Goal: Task Accomplishment & Management: Use online tool/utility

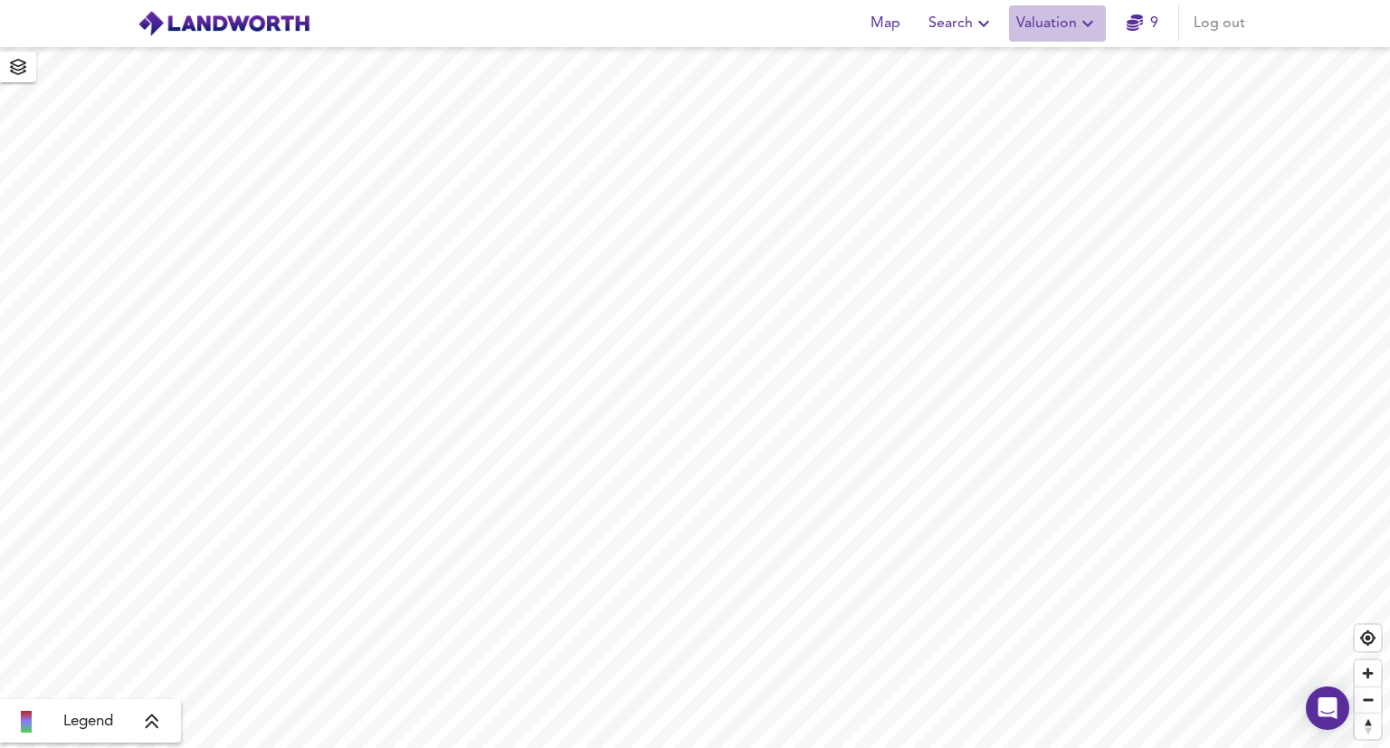
click at [1056, 21] on span "Valuation" at bounding box center [1058, 23] width 82 height 25
click at [1031, 70] on li "New Valuation Report" at bounding box center [1058, 65] width 216 height 33
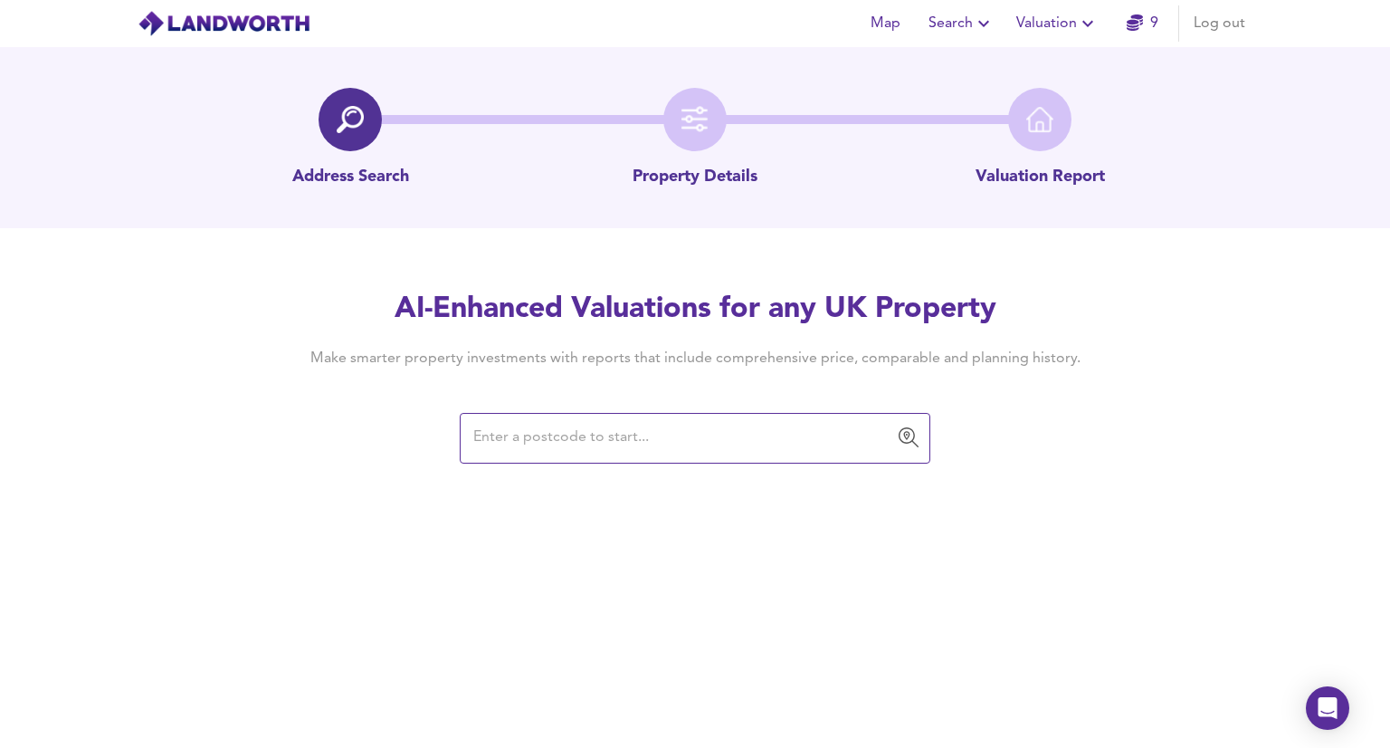
click at [480, 437] on input "text" at bounding box center [681, 438] width 427 height 34
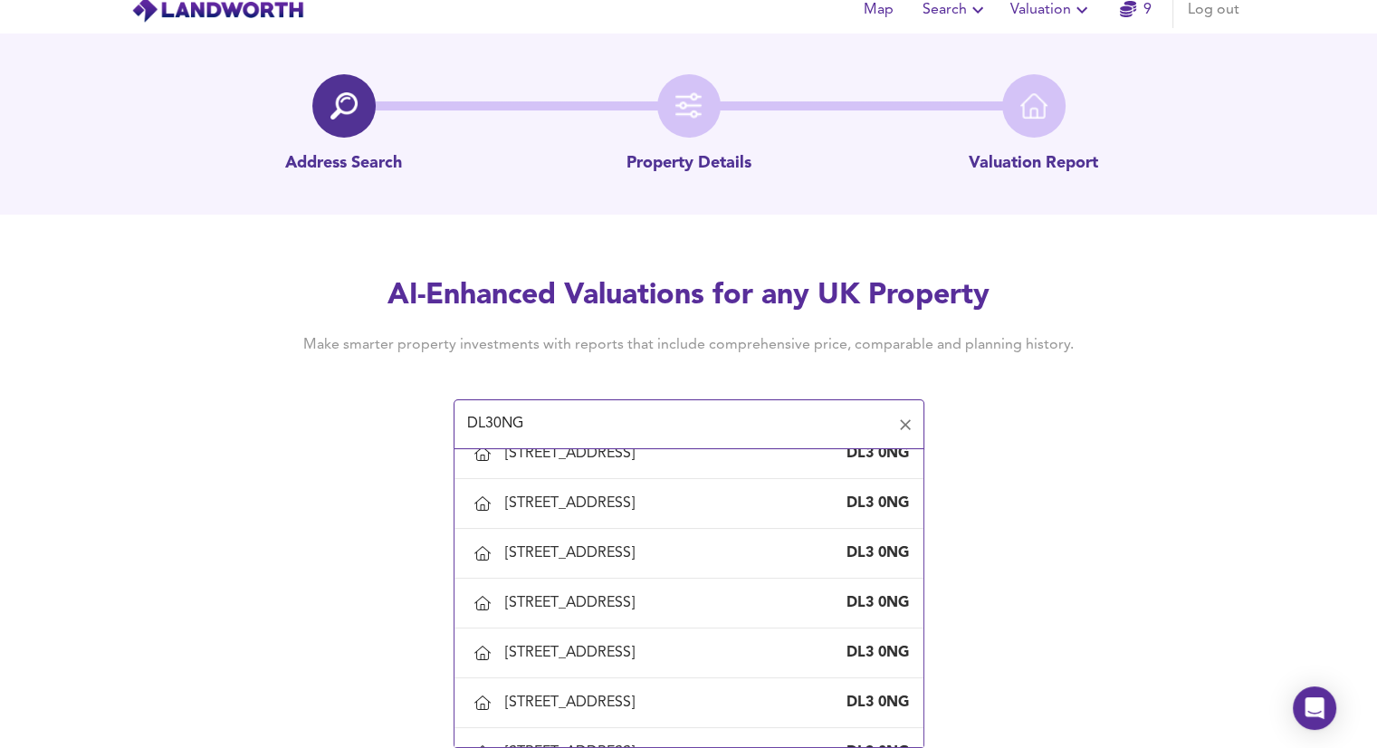
scroll to position [746, 0]
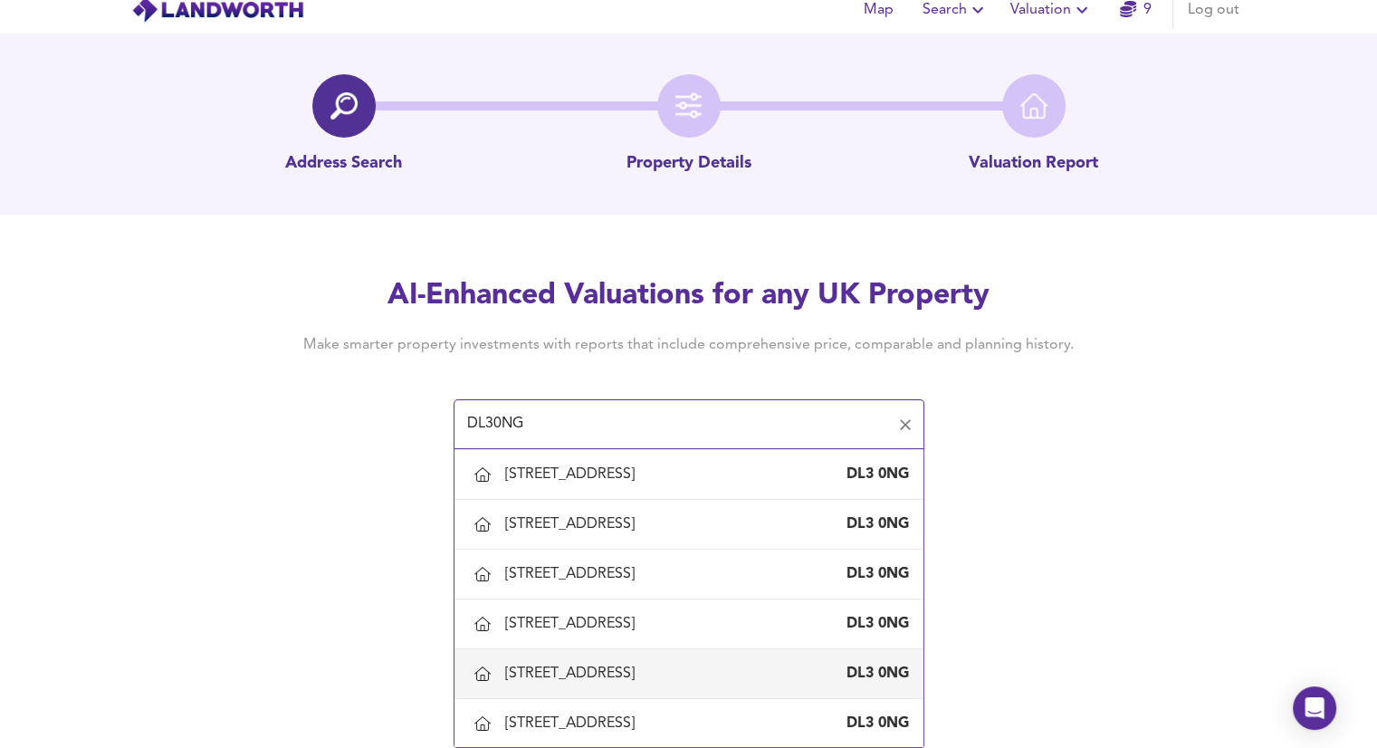
click at [642, 664] on div "[STREET_ADDRESS]" at bounding box center [573, 674] width 137 height 20
type input "[STREET_ADDRESS]"
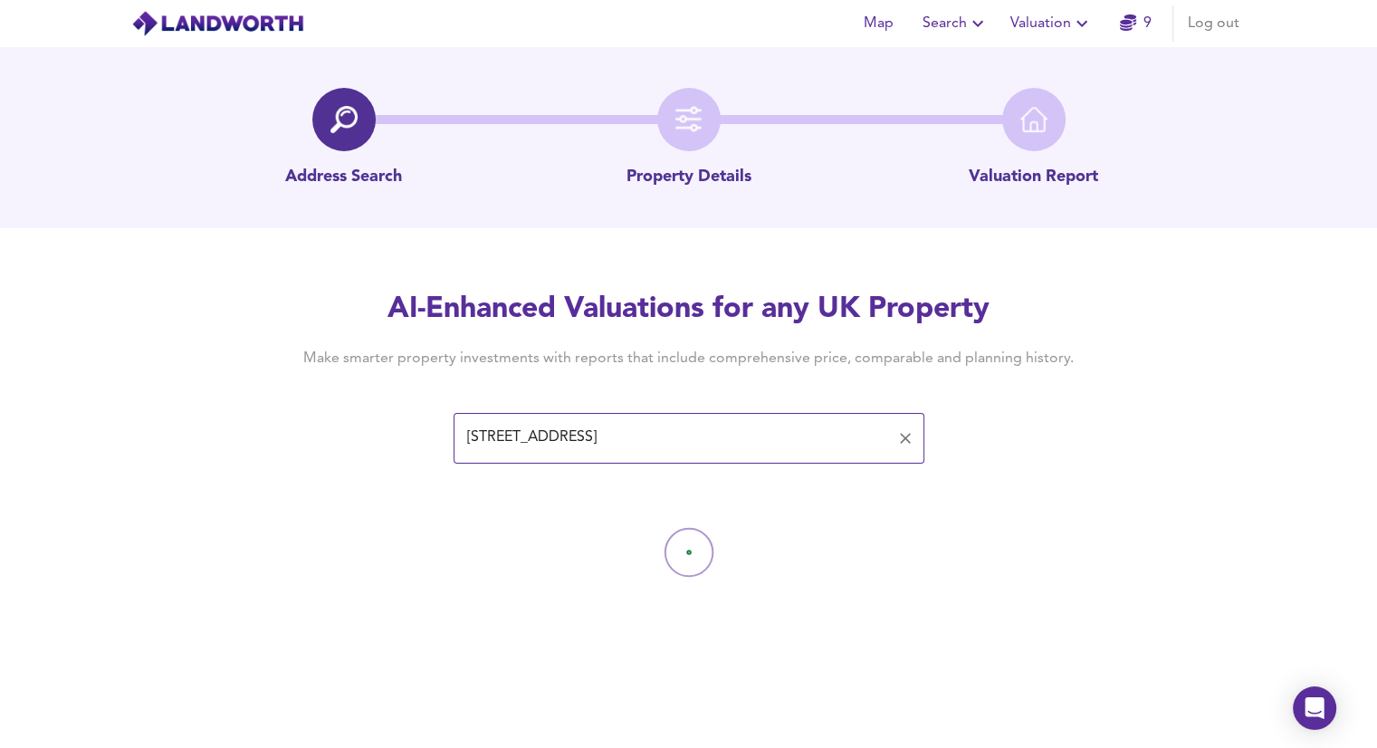
scroll to position [0, 0]
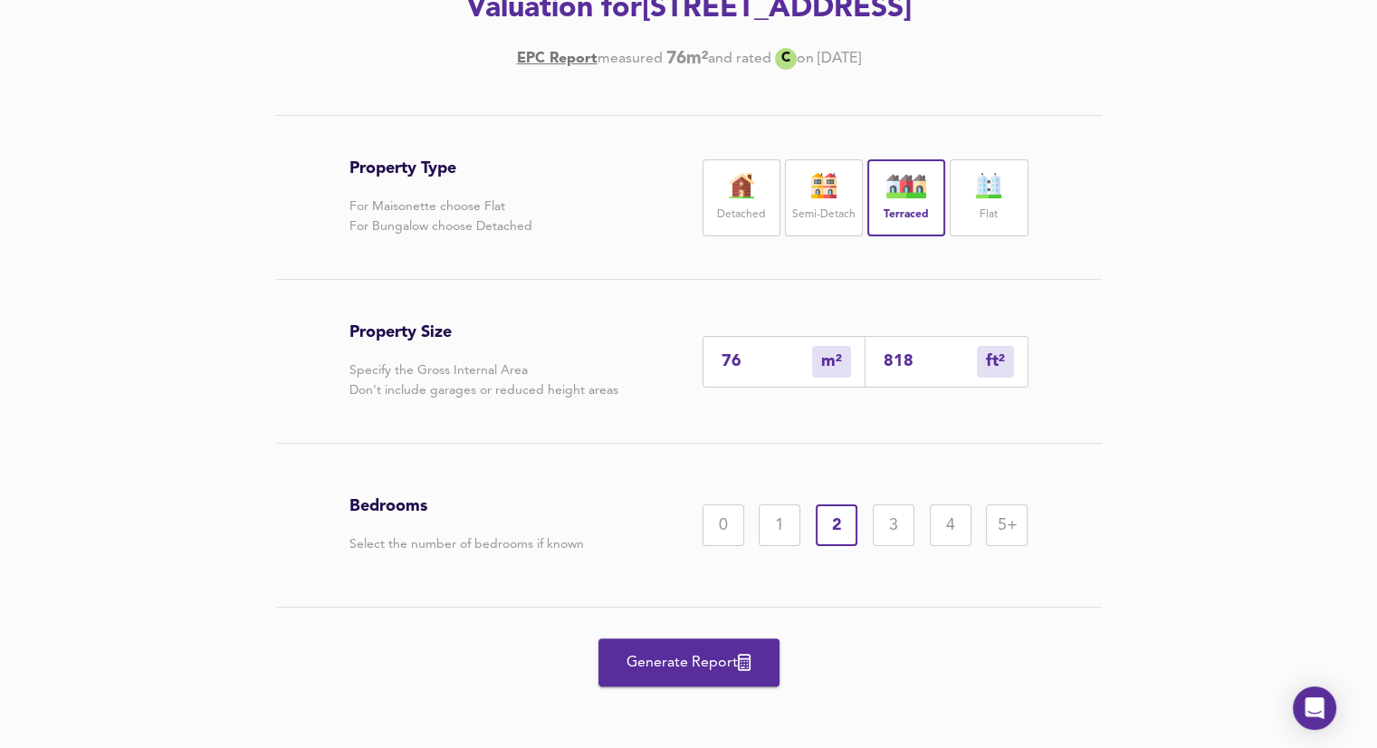
scroll to position [290, 0]
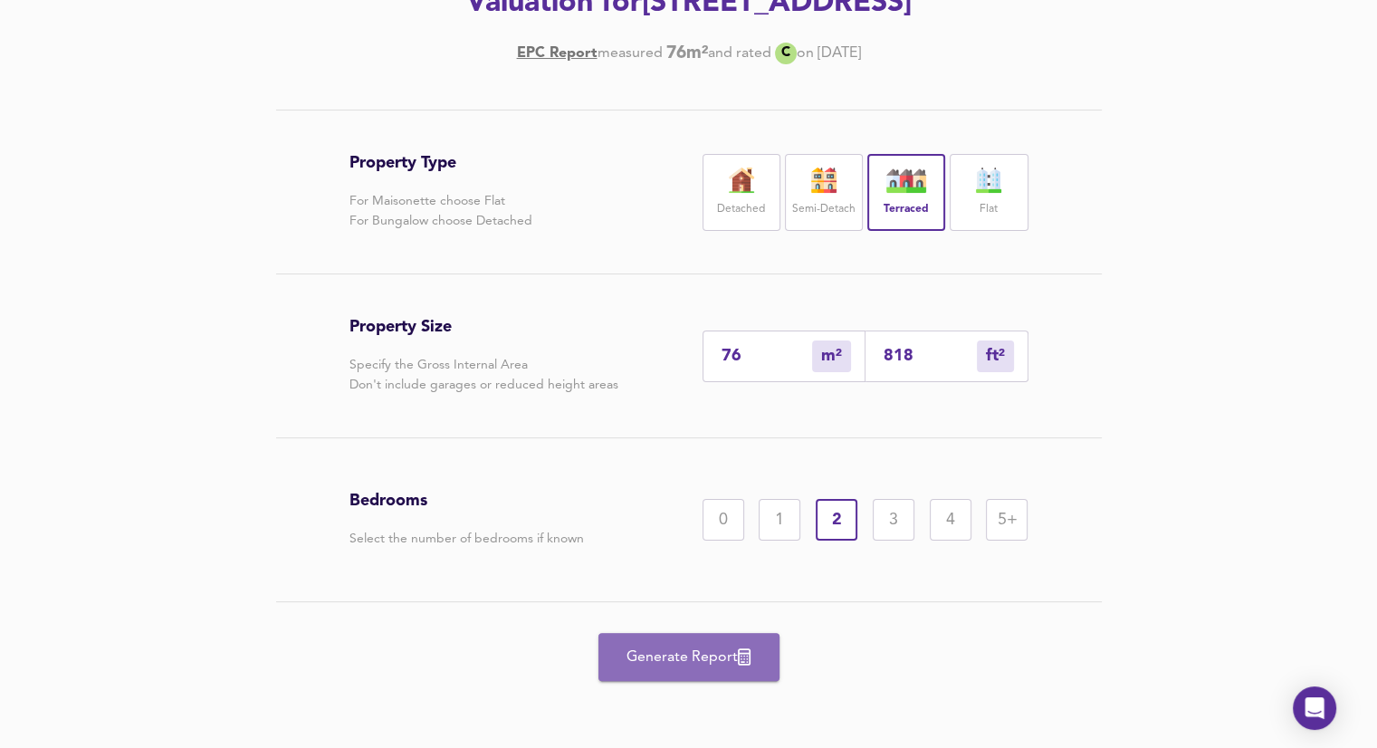
click at [677, 663] on span "Generate Report" at bounding box center [688, 657] width 145 height 25
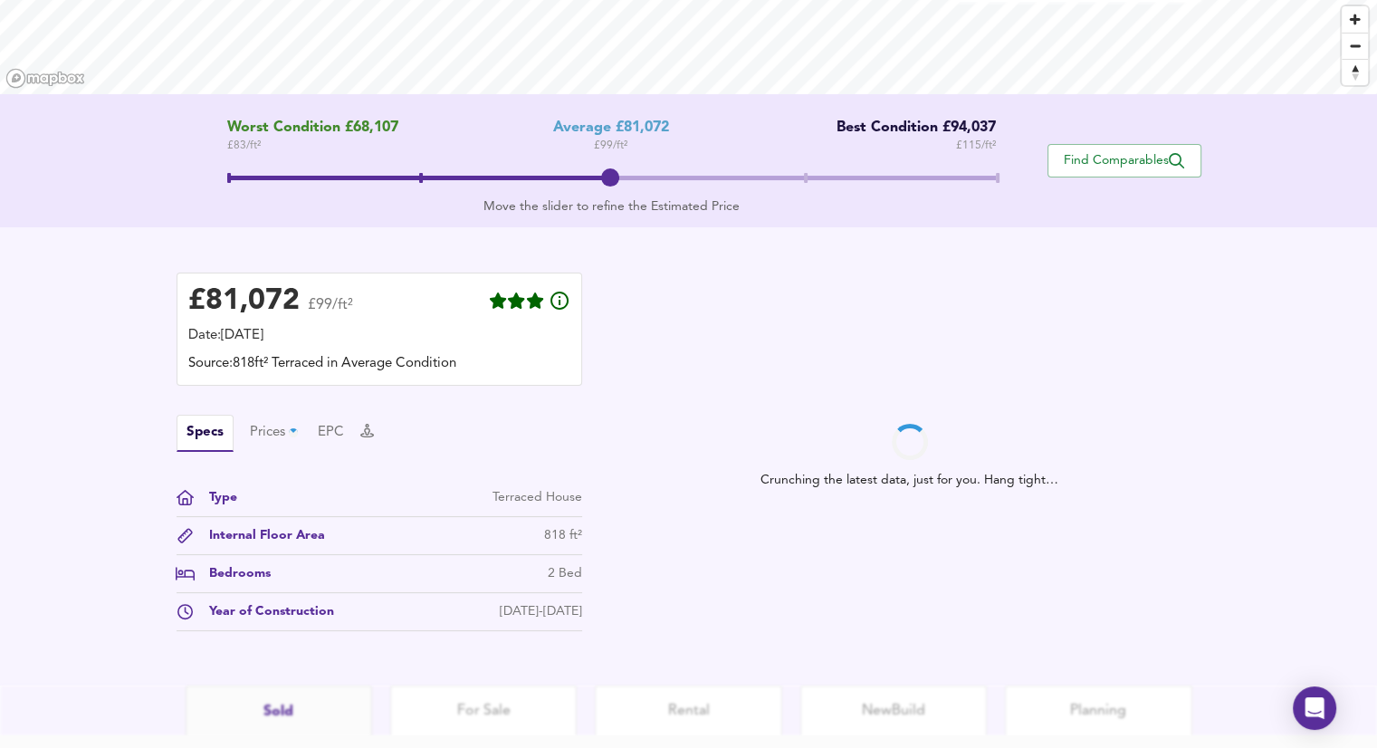
scroll to position [299, 0]
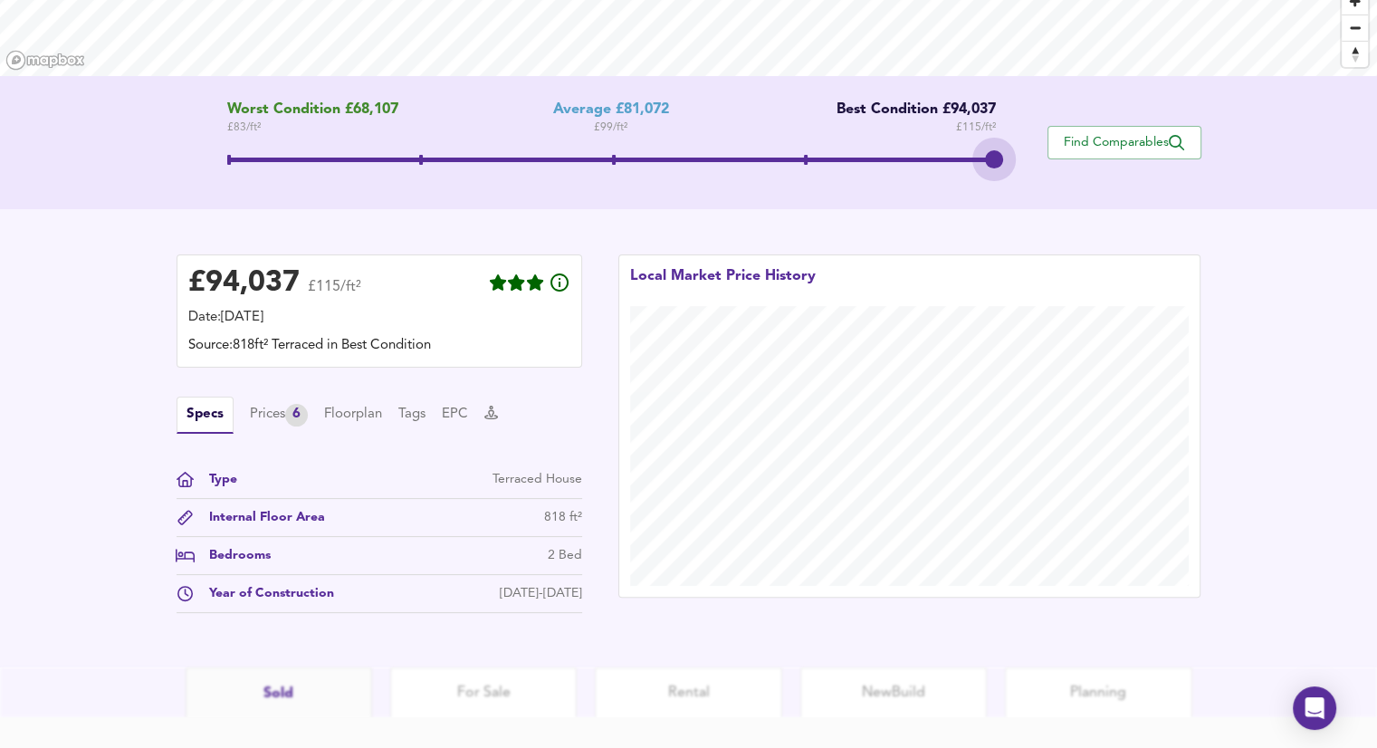
click at [971, 158] on span at bounding box center [611, 160] width 769 height 5
click at [279, 449] on html "Map Search Valuation 8 Log out [STREET_ADDRESS] Worst Condition £68,107 £ 83 / …" at bounding box center [688, 75] width 1377 height 748
click at [277, 449] on html "Map Search Valuation 8 Log out [STREET_ADDRESS] Worst Condition £68,107 £ 83 / …" at bounding box center [688, 75] width 1377 height 748
click at [282, 410] on div "Prices 6" at bounding box center [279, 415] width 58 height 23
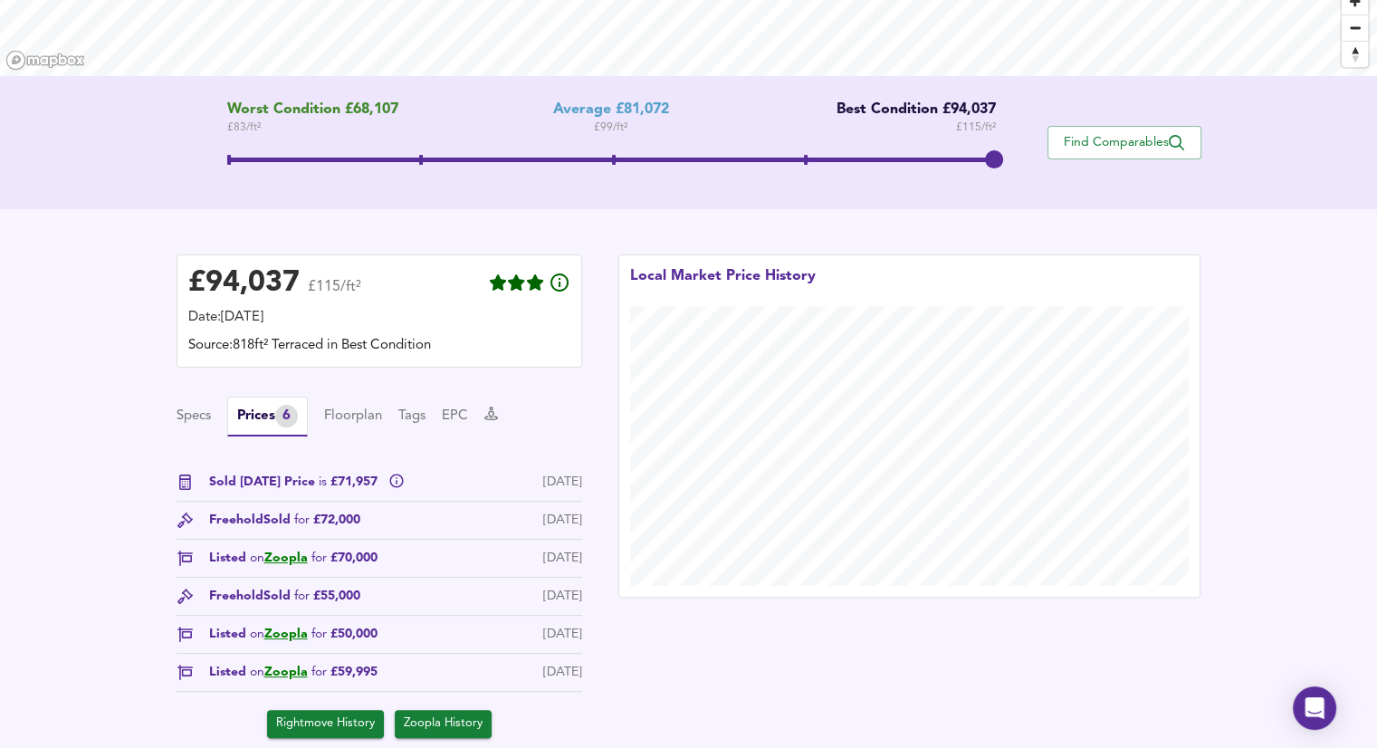
click at [338, 722] on span "Rightmove History" at bounding box center [325, 723] width 99 height 21
